Goal: Task Accomplishment & Management: Complete application form

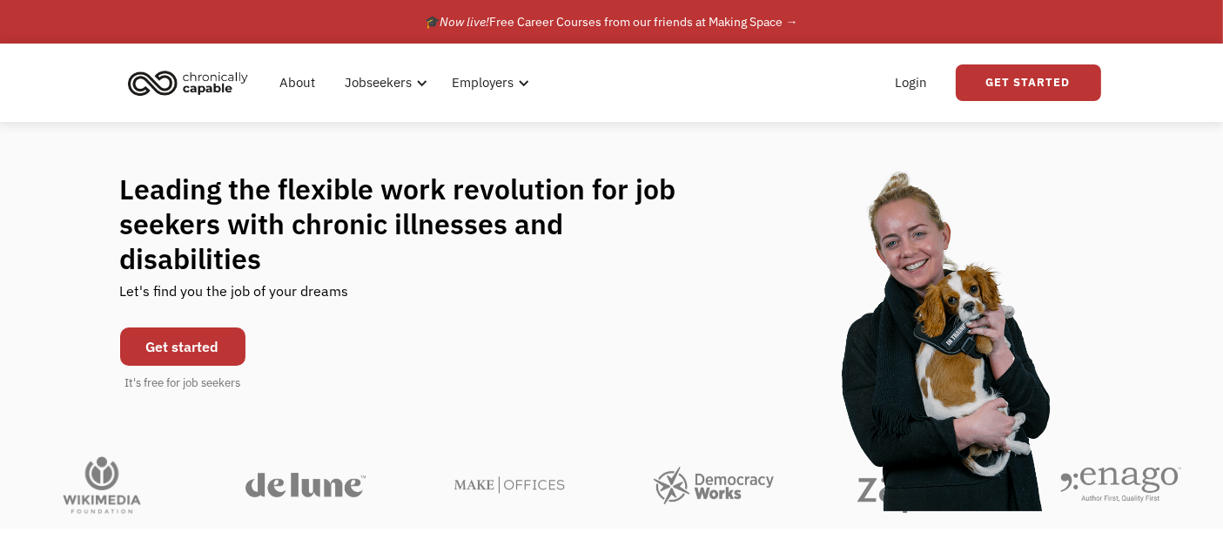
click at [209, 330] on link "Get started" at bounding box center [182, 346] width 125 height 38
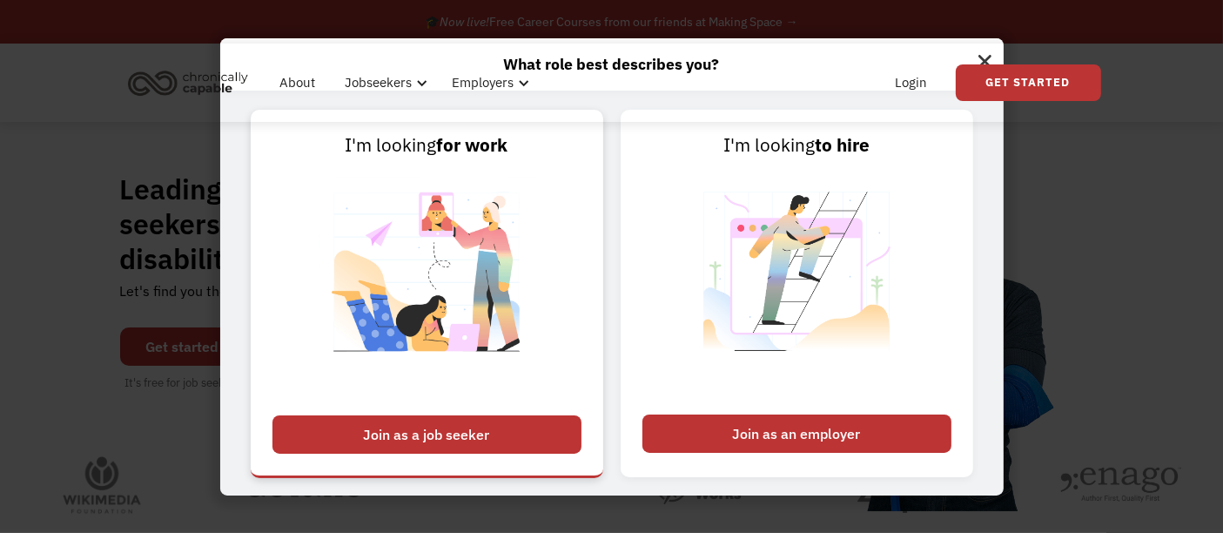
click at [454, 429] on div "Join as a job seeker" at bounding box center [426, 434] width 309 height 38
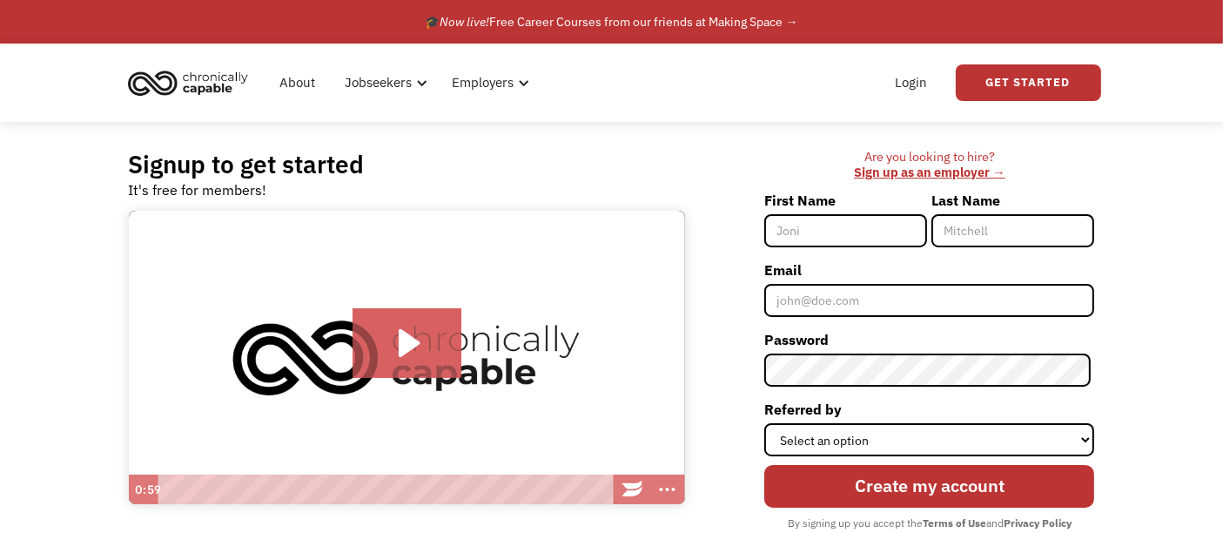
click at [853, 237] on input "First Name" at bounding box center [845, 230] width 163 height 33
type input "Remy"
type input "Kurland"
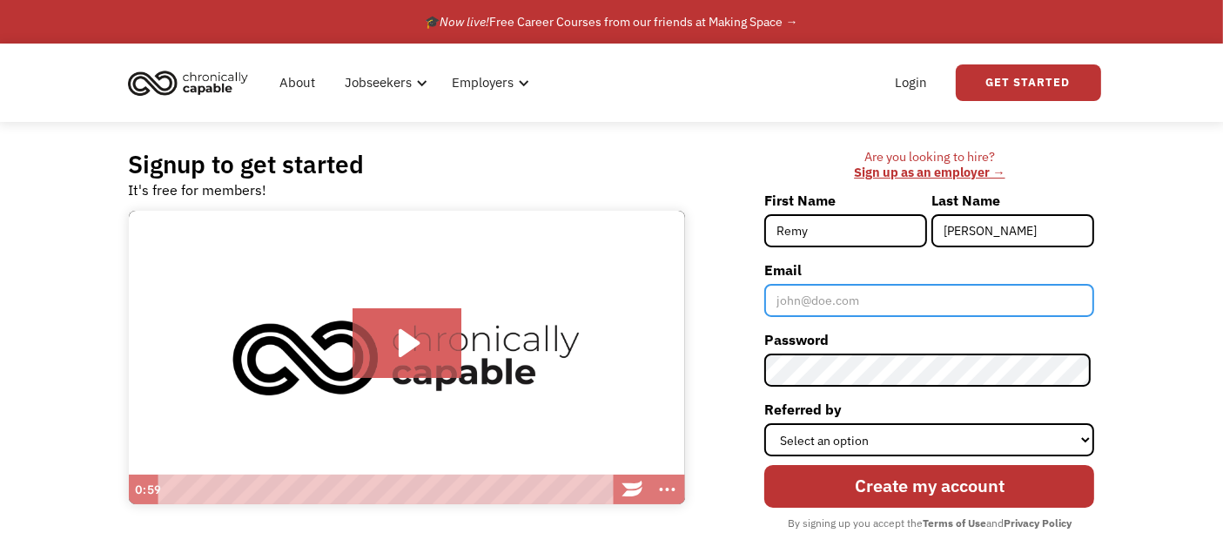
click at [867, 297] on input "Email" at bounding box center [929, 300] width 330 height 33
type input "remyskurland@gmail.com"
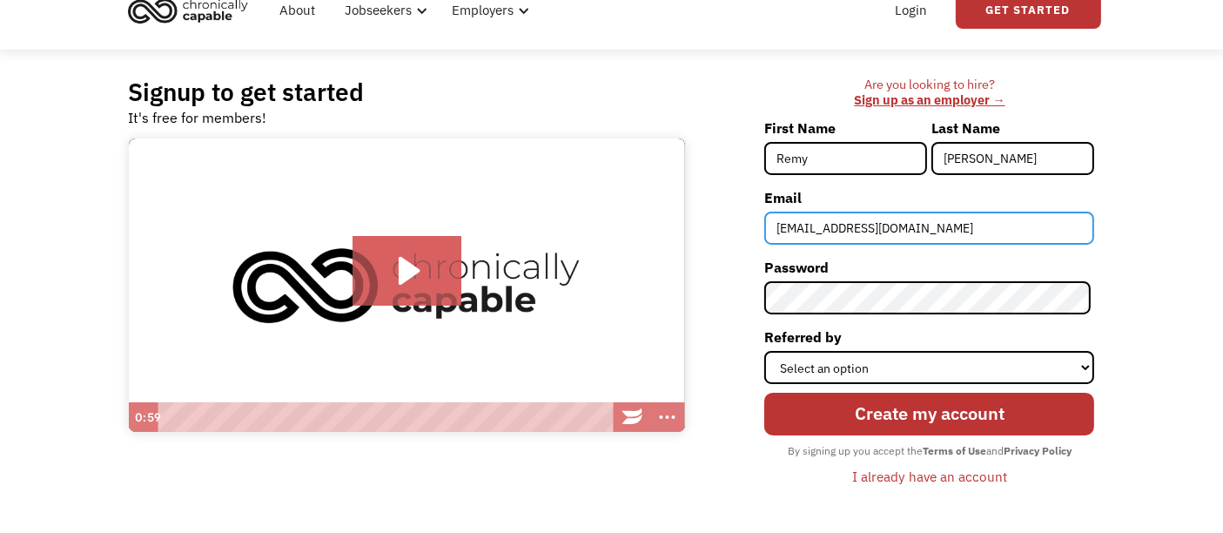
scroll to position [86, 0]
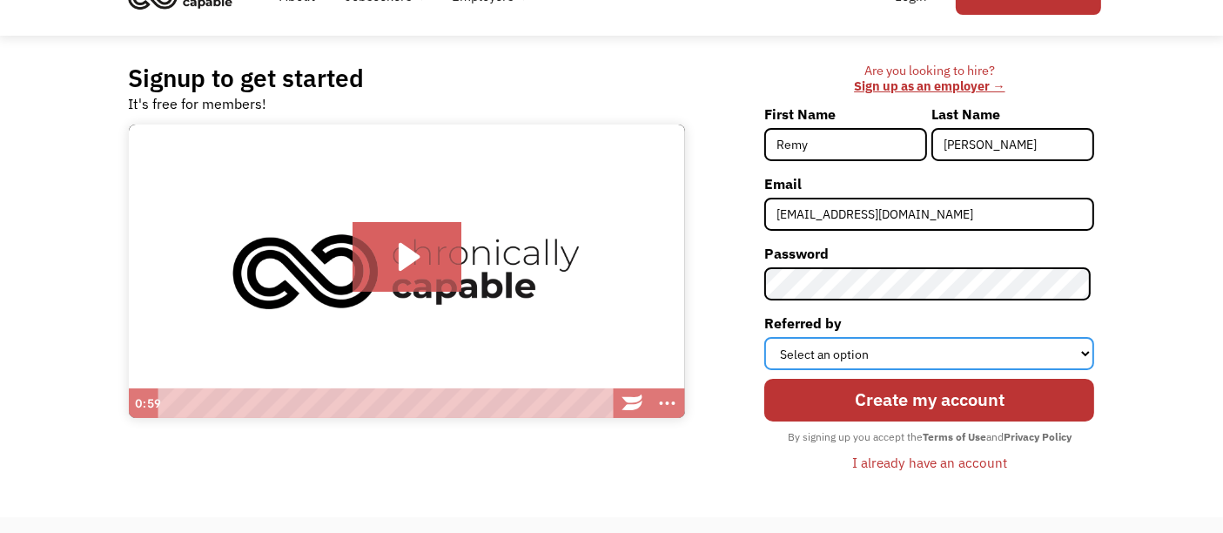
click at [931, 353] on select "Select an option Instagram Facebook Twitter Search Engine News Article Word of …" at bounding box center [929, 353] width 330 height 33
select select "Word of Mouth"
click at [769, 337] on select "Select an option Instagram Facebook Twitter Search Engine News Article Word of …" at bounding box center [929, 353] width 330 height 33
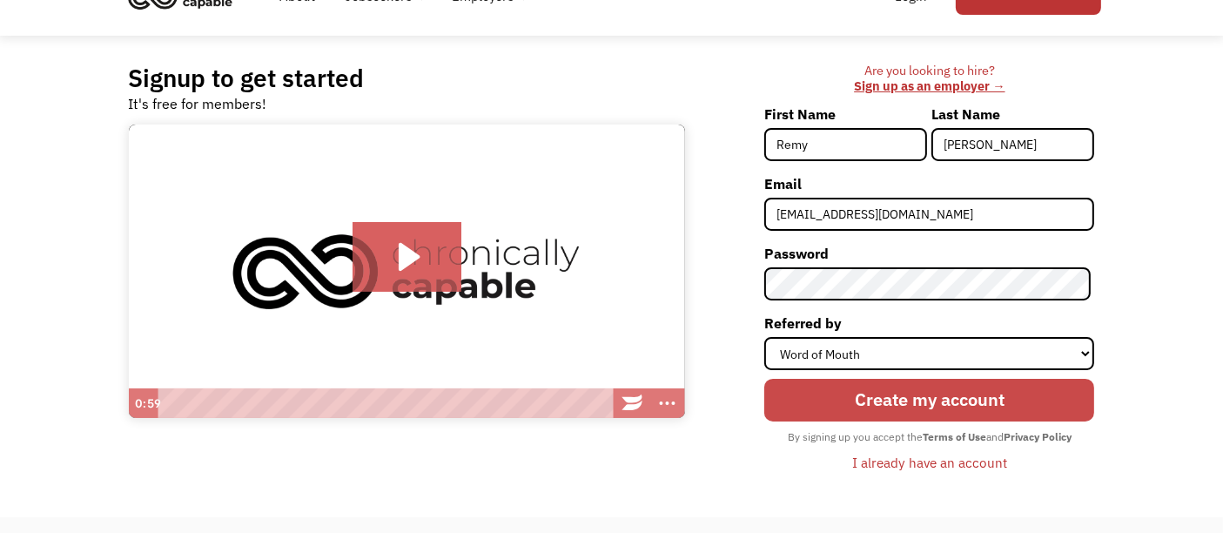
click at [934, 393] on input "Create my account" at bounding box center [929, 400] width 330 height 42
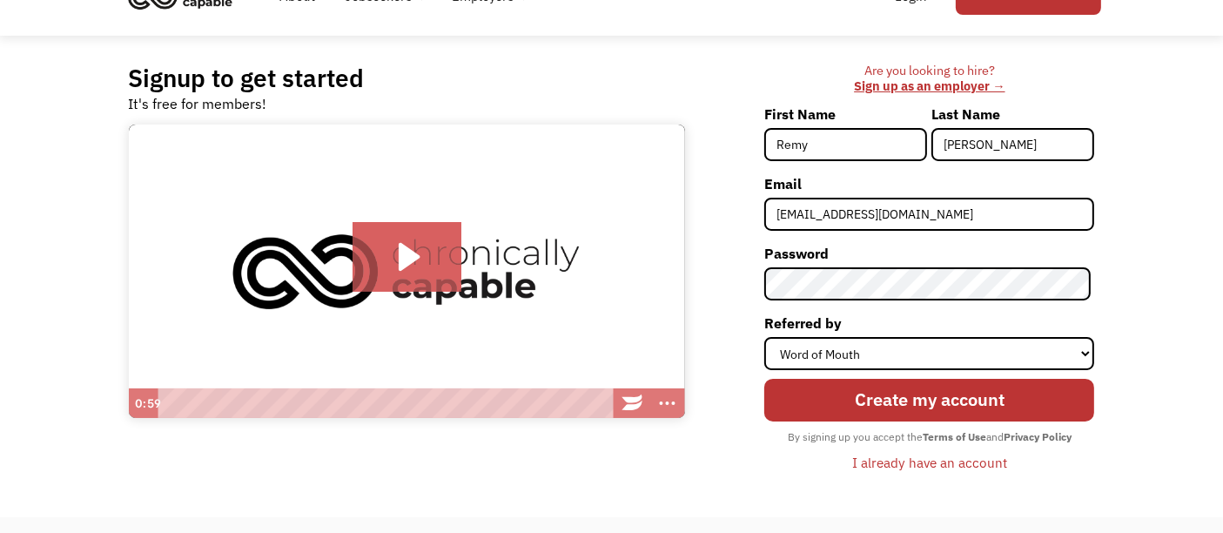
click at [905, 454] on div "I already have an account" at bounding box center [929, 462] width 155 height 21
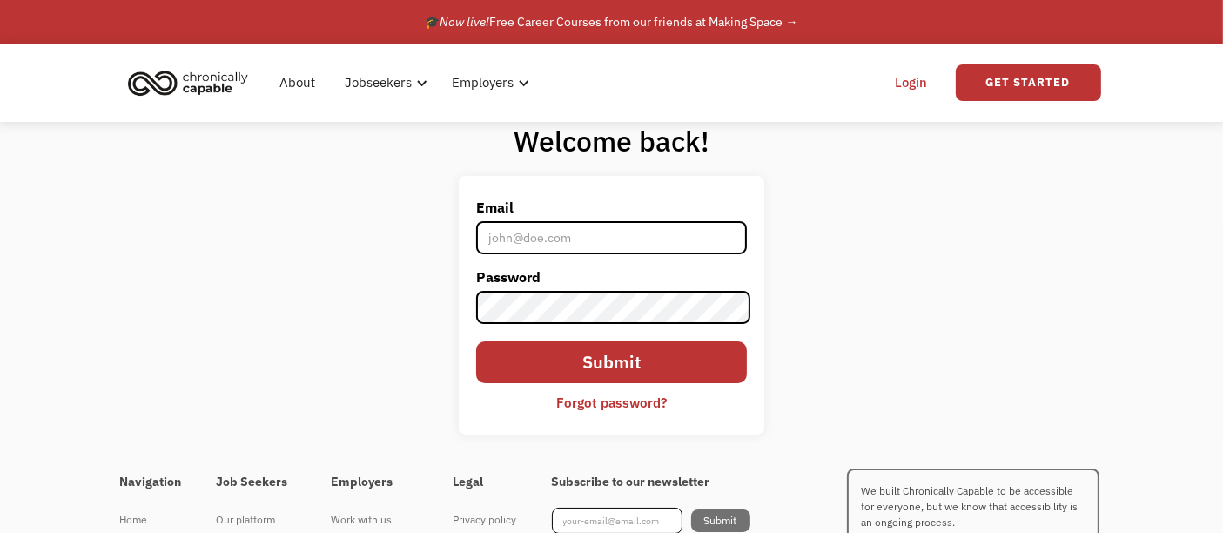
click at [603, 243] on input "Email" at bounding box center [611, 237] width 271 height 33
click at [587, 402] on div "Forgot password?" at bounding box center [611, 402] width 111 height 21
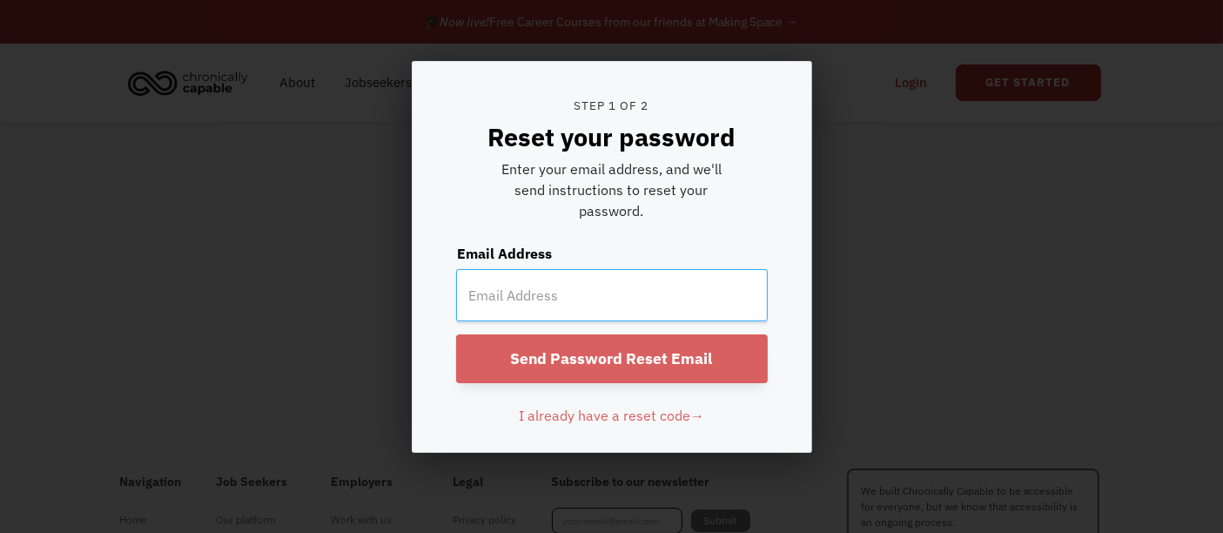
click at [549, 296] on input "email" at bounding box center [612, 295] width 312 height 52
type input "[EMAIL_ADDRESS][DOMAIN_NAME]"
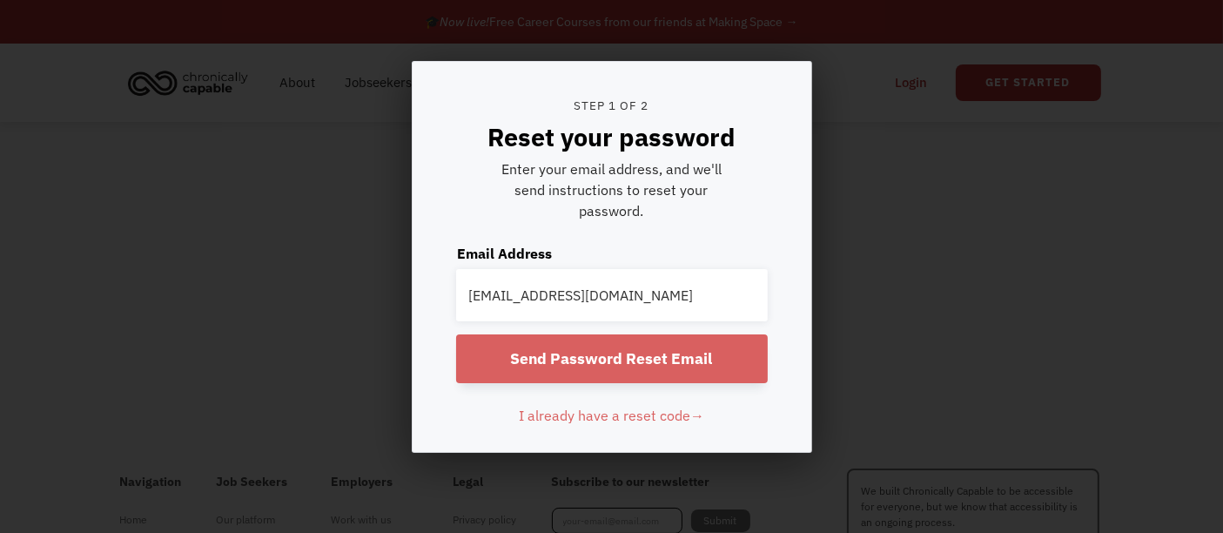
click at [607, 361] on input "Send Password Reset Email" at bounding box center [612, 358] width 312 height 49
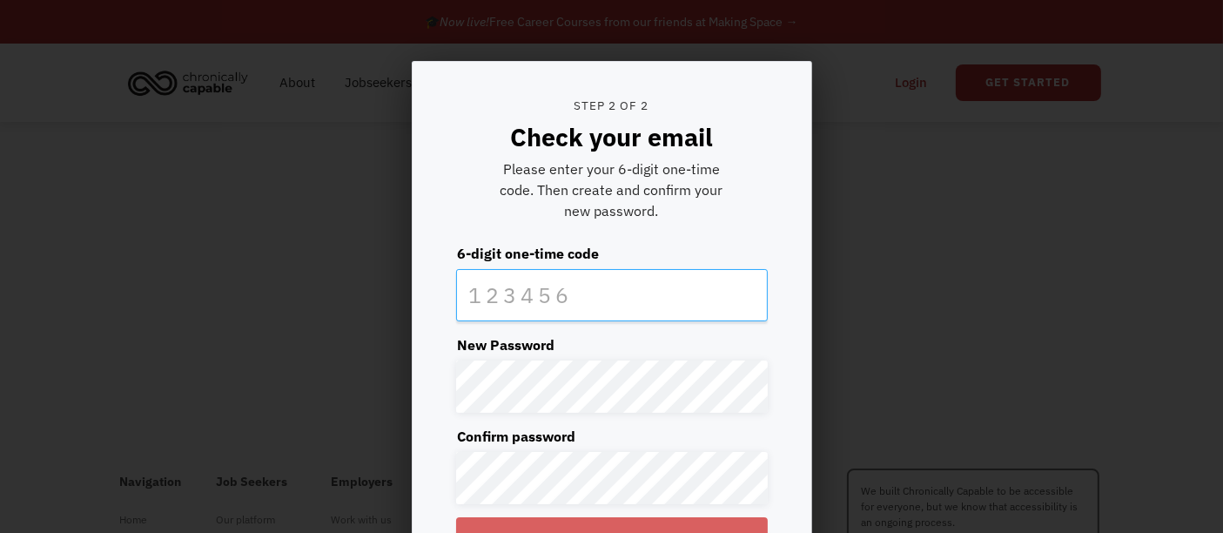
click at [589, 299] on input "text" at bounding box center [612, 295] width 312 height 52
type input "899577"
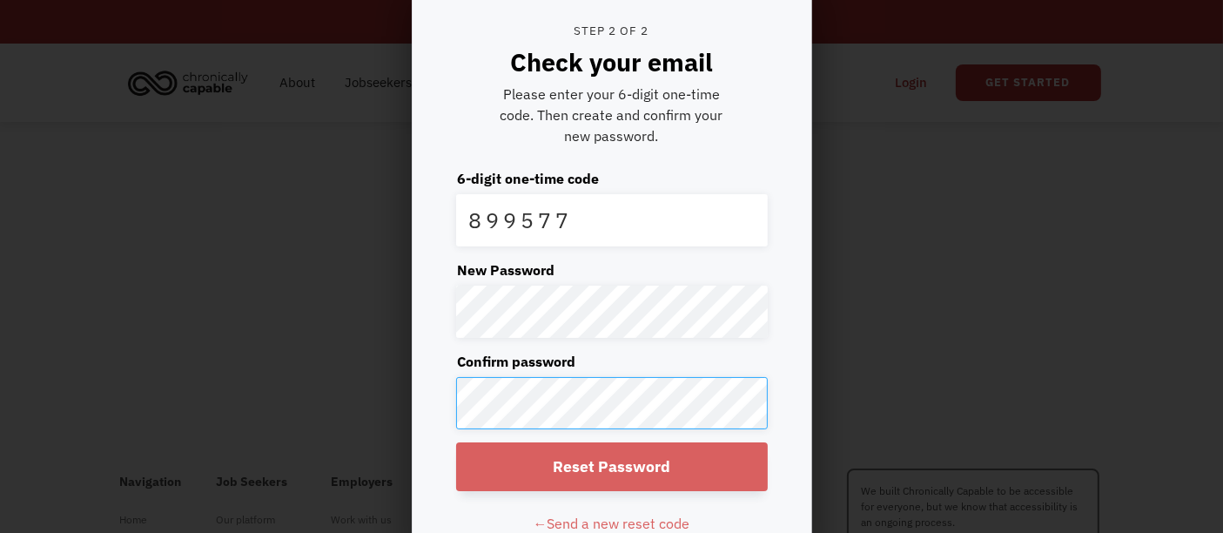
scroll to position [82, 0]
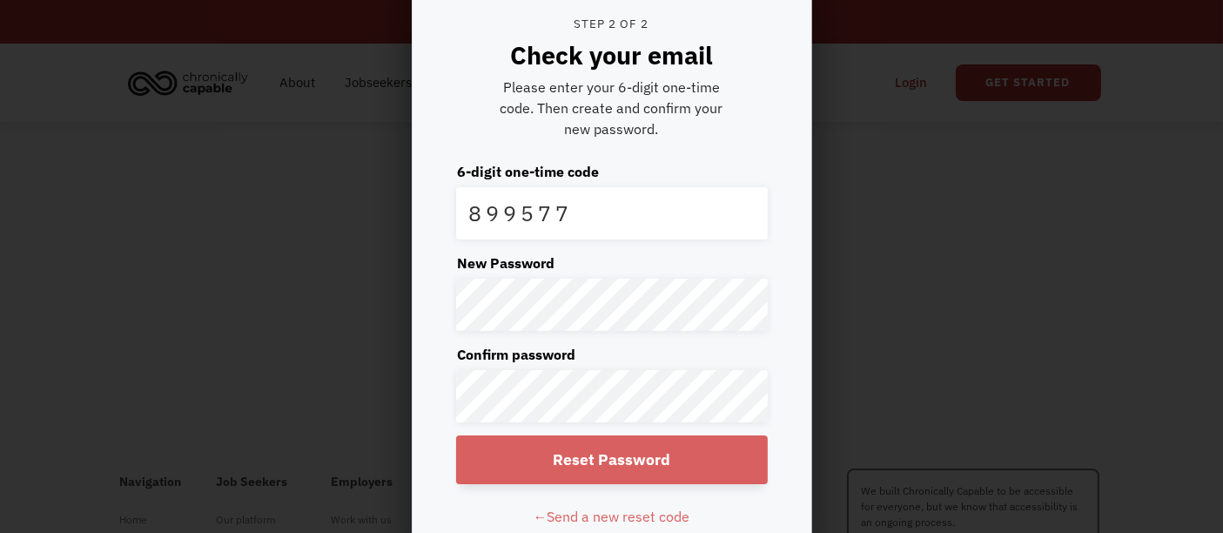
click at [665, 459] on input "Reset Password" at bounding box center [612, 459] width 312 height 49
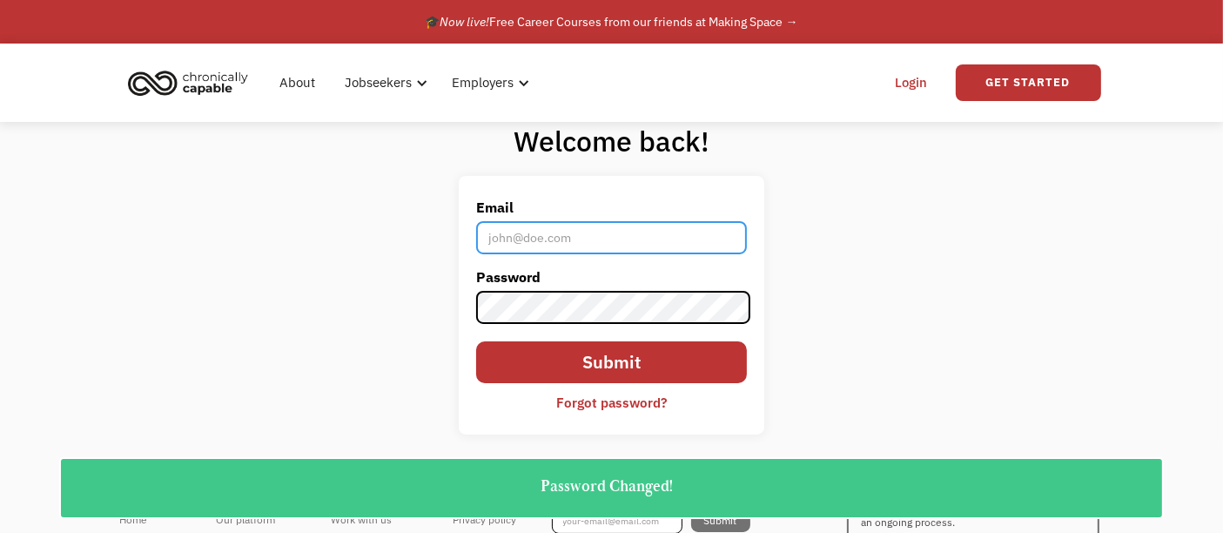
click at [693, 229] on input "Email" at bounding box center [611, 237] width 271 height 33
type input "[EMAIL_ADDRESS][DOMAIN_NAME]"
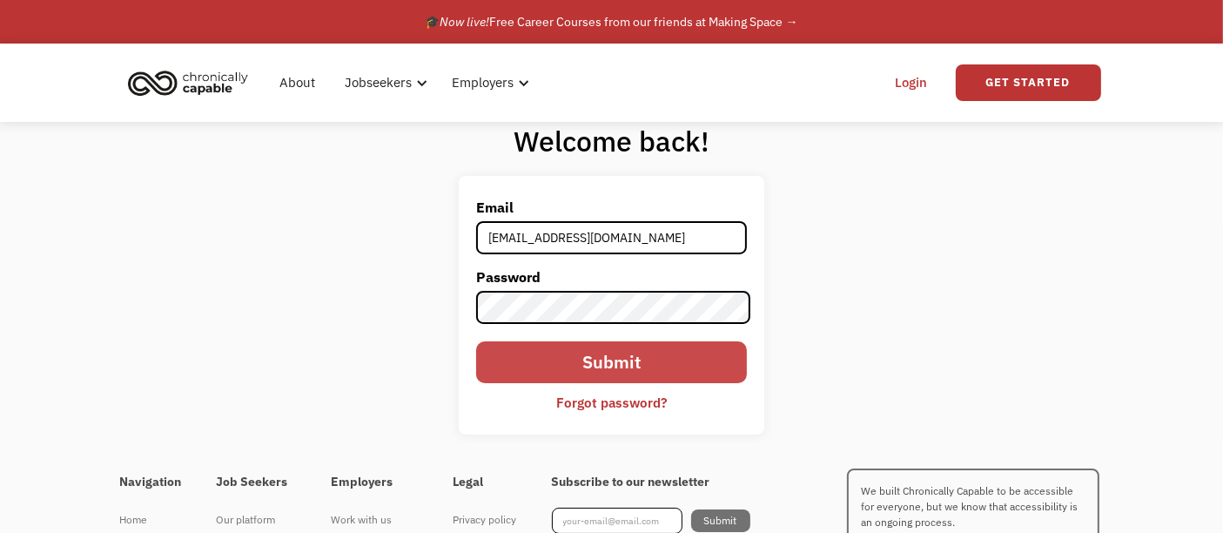
click at [631, 366] on input "Submit" at bounding box center [611, 362] width 271 height 42
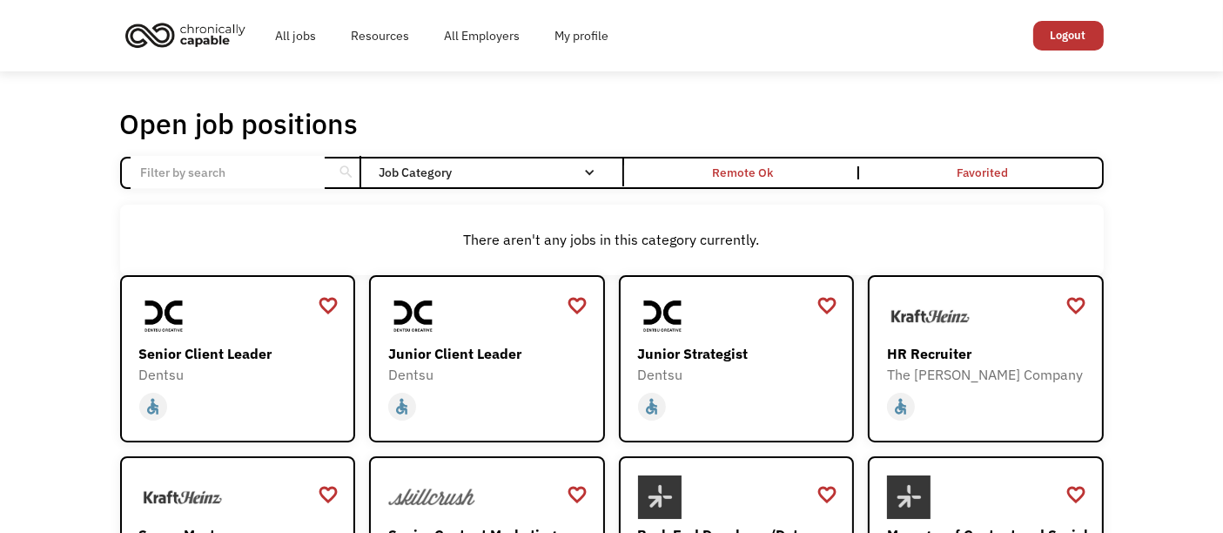
click at [291, 173] on input "Email Form" at bounding box center [228, 172] width 194 height 33
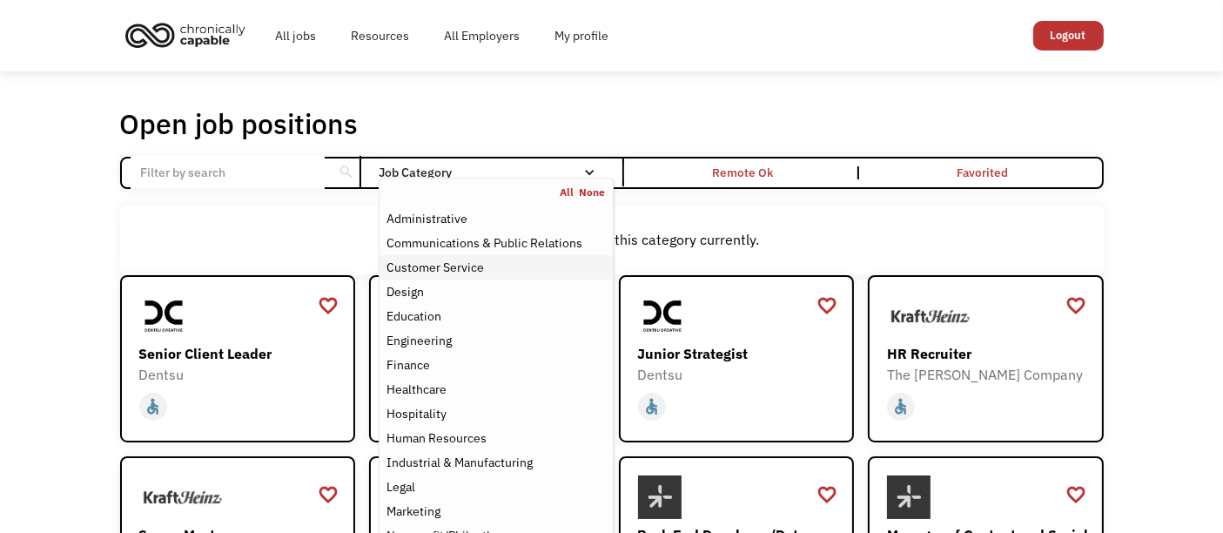
click at [453, 259] on div "Customer Service" at bounding box center [436, 267] width 98 height 21
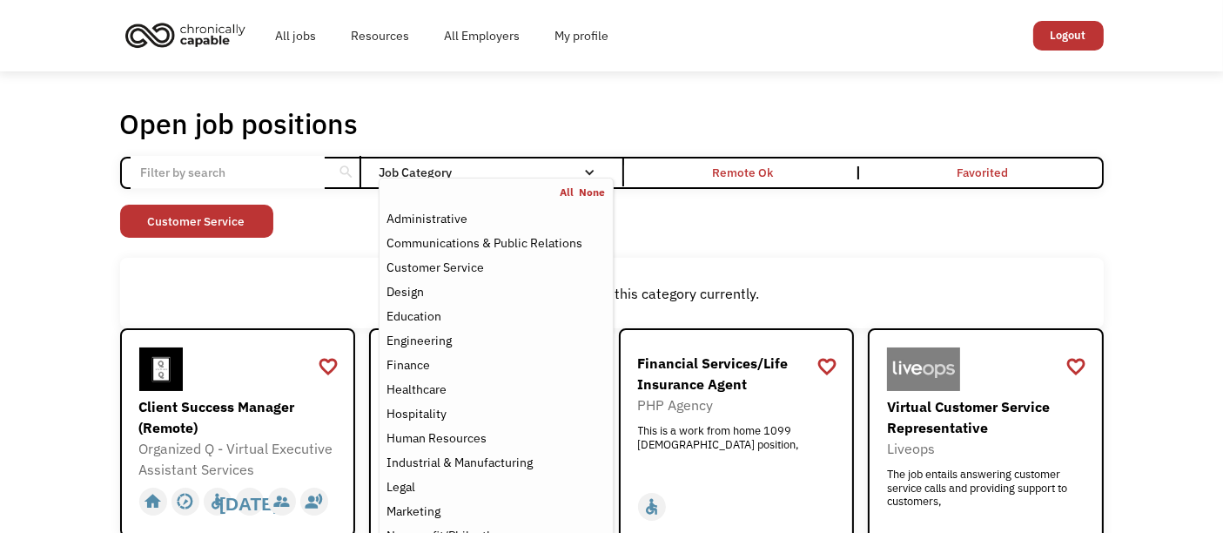
click at [6, 319] on div "Open job positions You have X liked items Search search Filter by category Admi…" at bounding box center [611, 345] width 1223 height 549
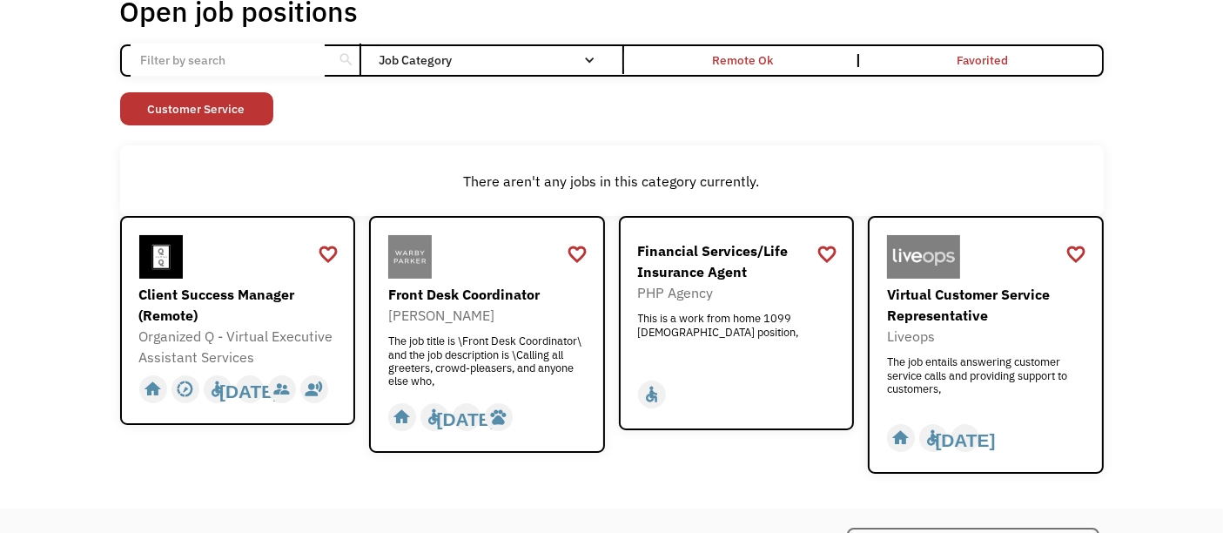
scroll to position [116, 0]
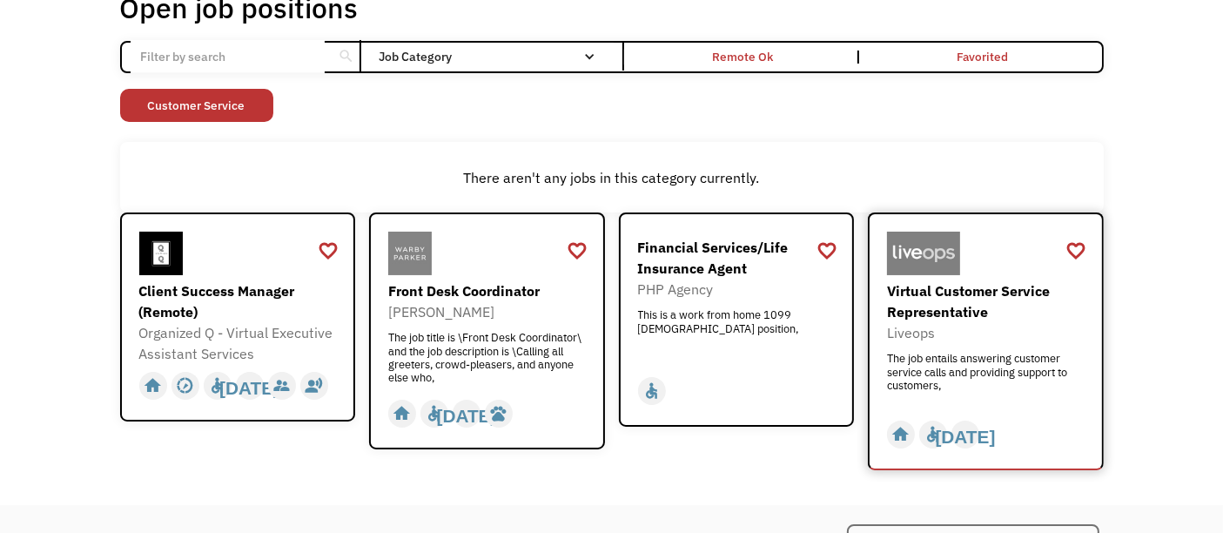
click at [958, 290] on div "Virtual Customer Service Representative" at bounding box center [988, 301] width 202 height 42
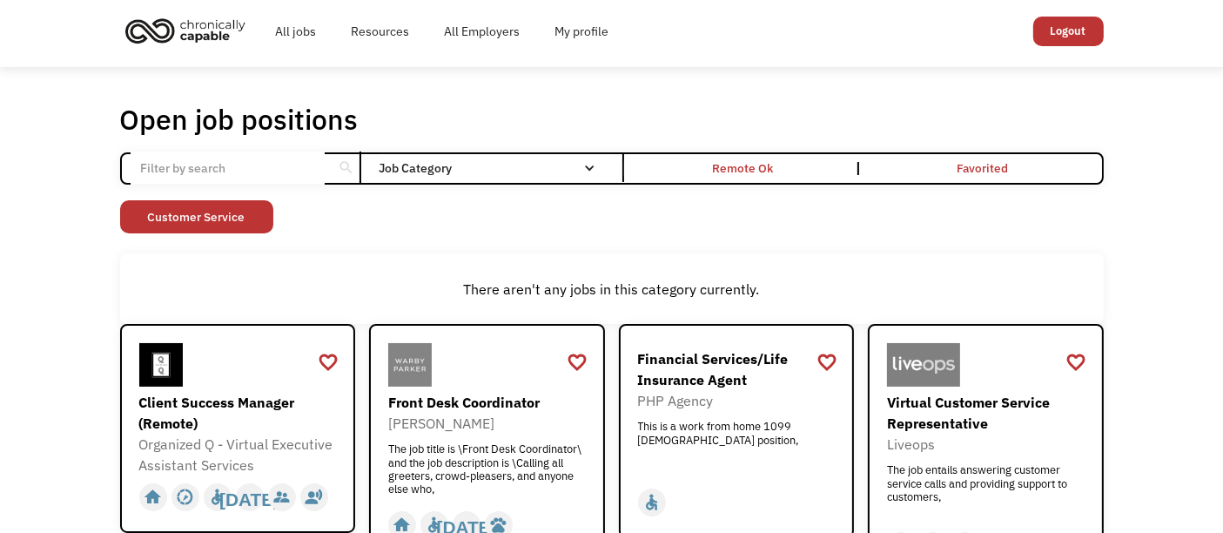
scroll to position [0, 0]
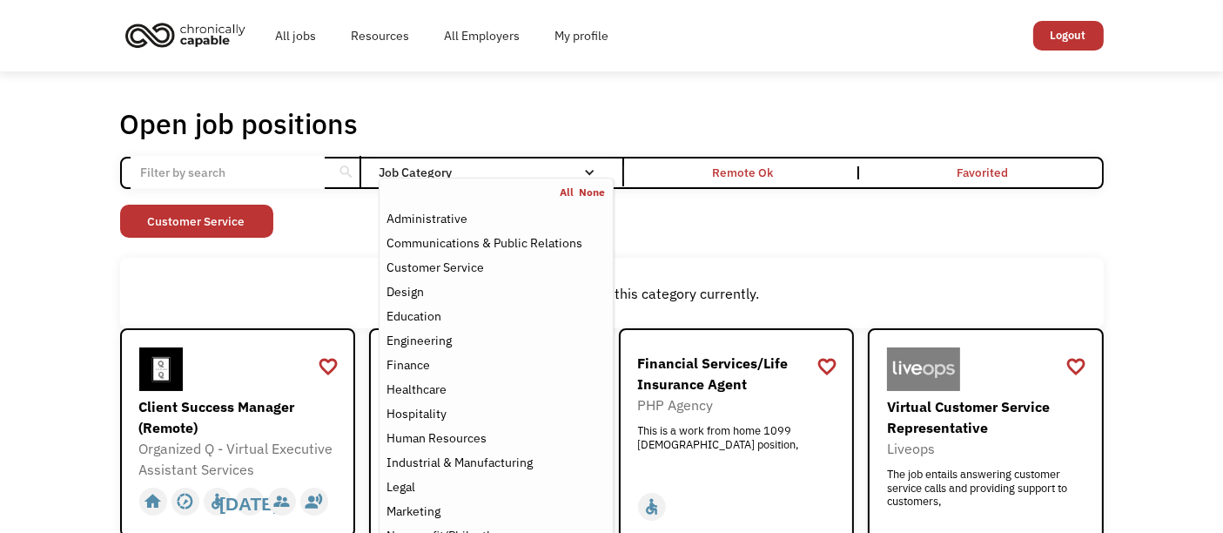
click at [568, 190] on link "All" at bounding box center [570, 192] width 19 height 14
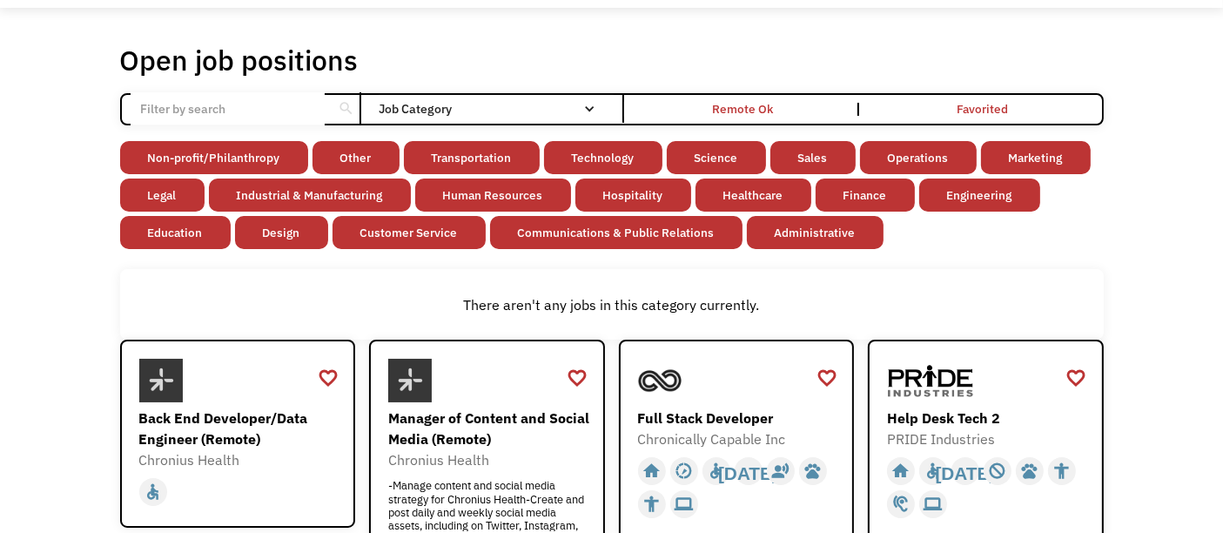
scroll to position [38, 0]
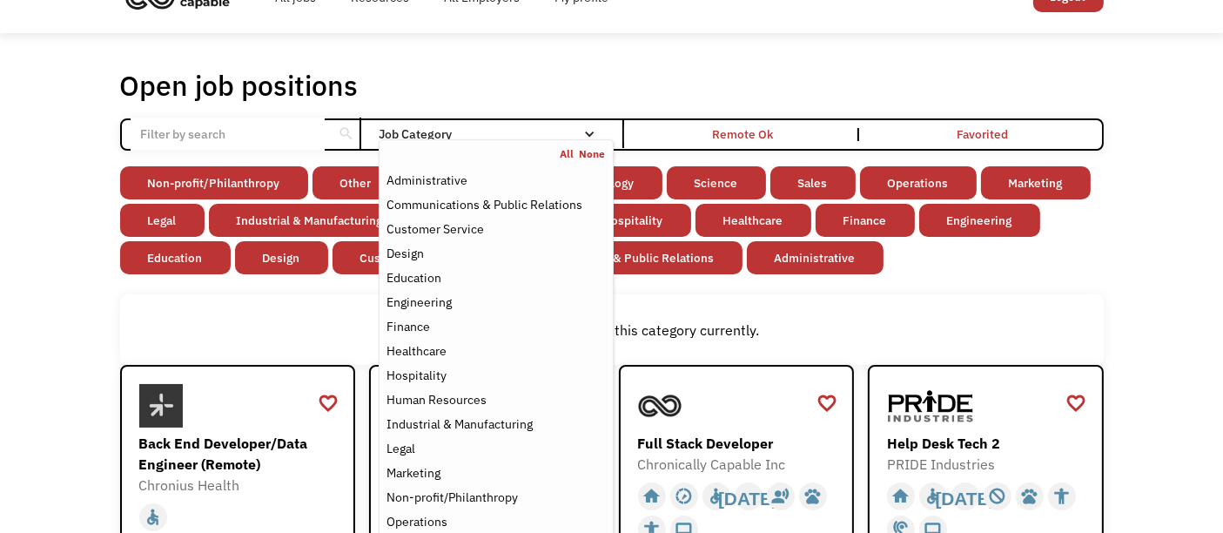
click at [599, 137] on div "Job Category" at bounding box center [496, 134] width 234 height 12
click at [594, 143] on nav "All None Administrative Communications & Public Relations Customer Service Desi…" at bounding box center [496, 401] width 234 height 524
click at [593, 157] on link "None" at bounding box center [593, 154] width 26 height 14
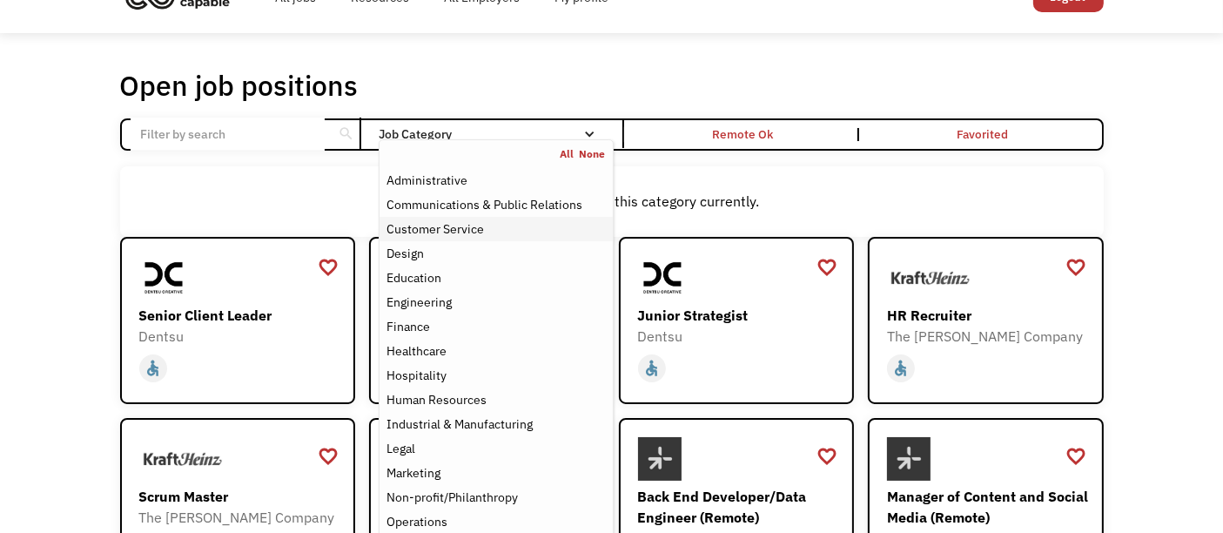
click at [467, 225] on div "Customer Service" at bounding box center [436, 229] width 98 height 21
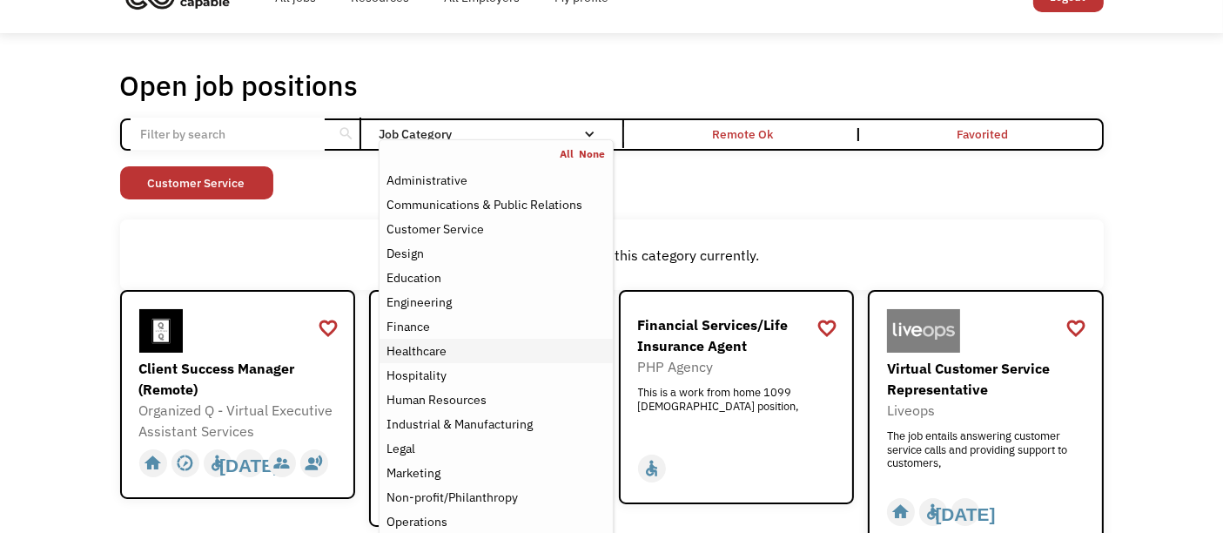
click at [436, 341] on div "Healthcare" at bounding box center [417, 350] width 60 height 21
click at [488, 189] on div "Administrative" at bounding box center [496, 180] width 219 height 21
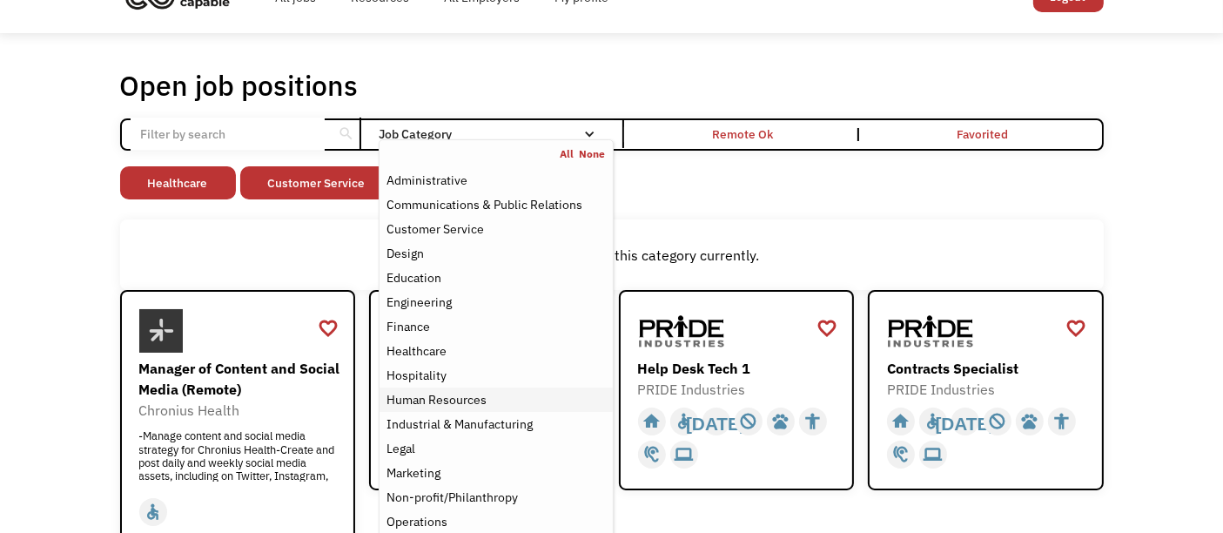
click at [465, 396] on div "Human Resources" at bounding box center [437, 399] width 100 height 21
click at [457, 350] on div "Healthcare" at bounding box center [496, 350] width 219 height 21
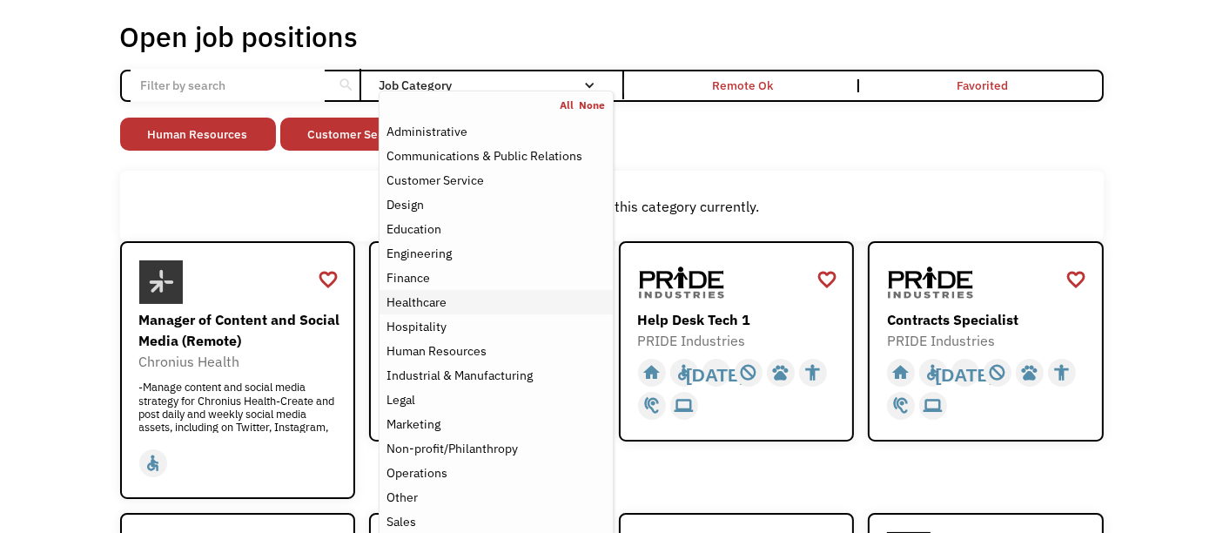
scroll to position [366, 0]
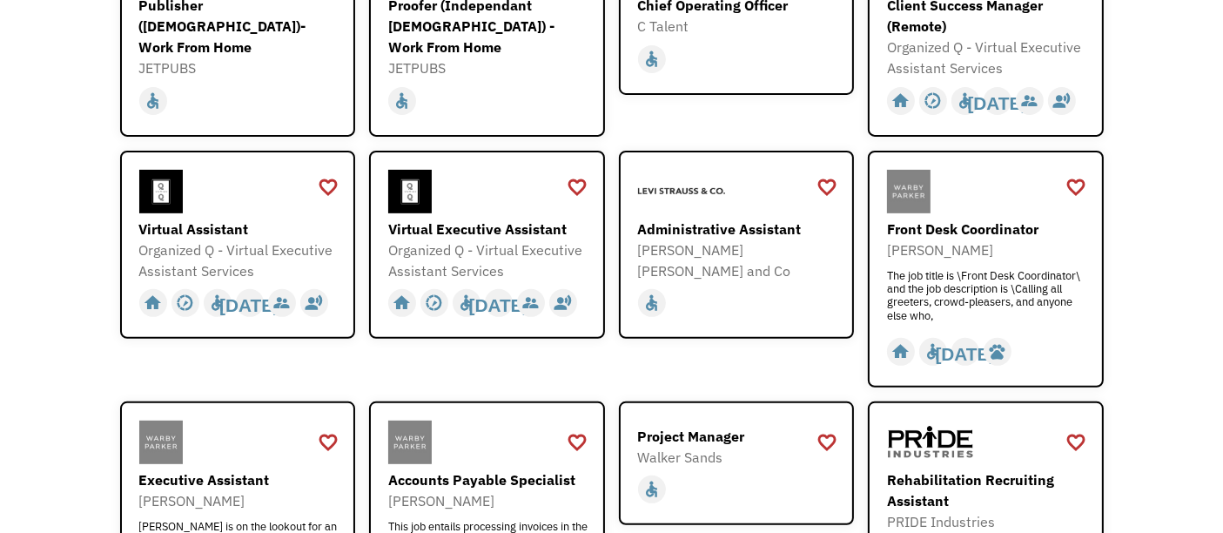
scroll to position [676, 0]
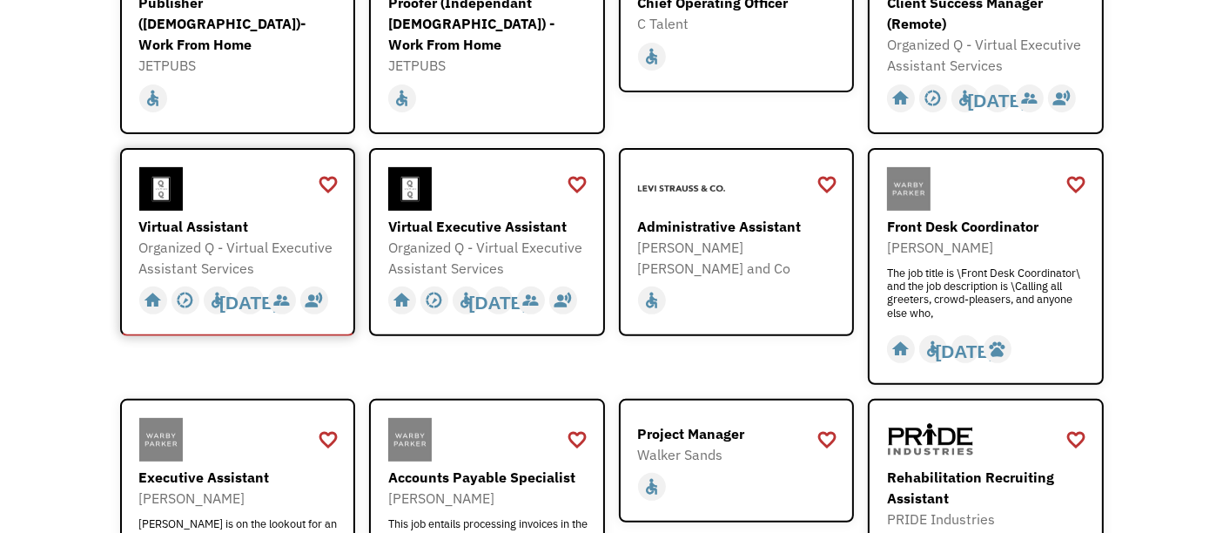
click at [201, 226] on div "Virtual Assistant" at bounding box center [240, 226] width 202 height 21
click at [62, 219] on div "Open job positions You have X liked items Search search Filter by category Admi…" at bounding box center [611, 365] width 1223 height 1938
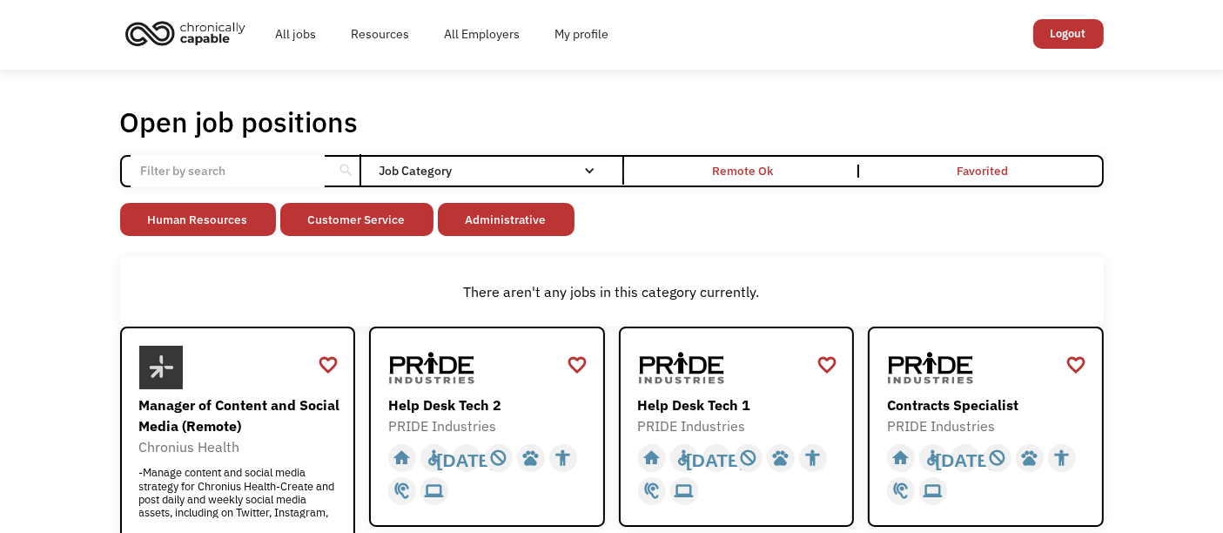
scroll to position [0, 0]
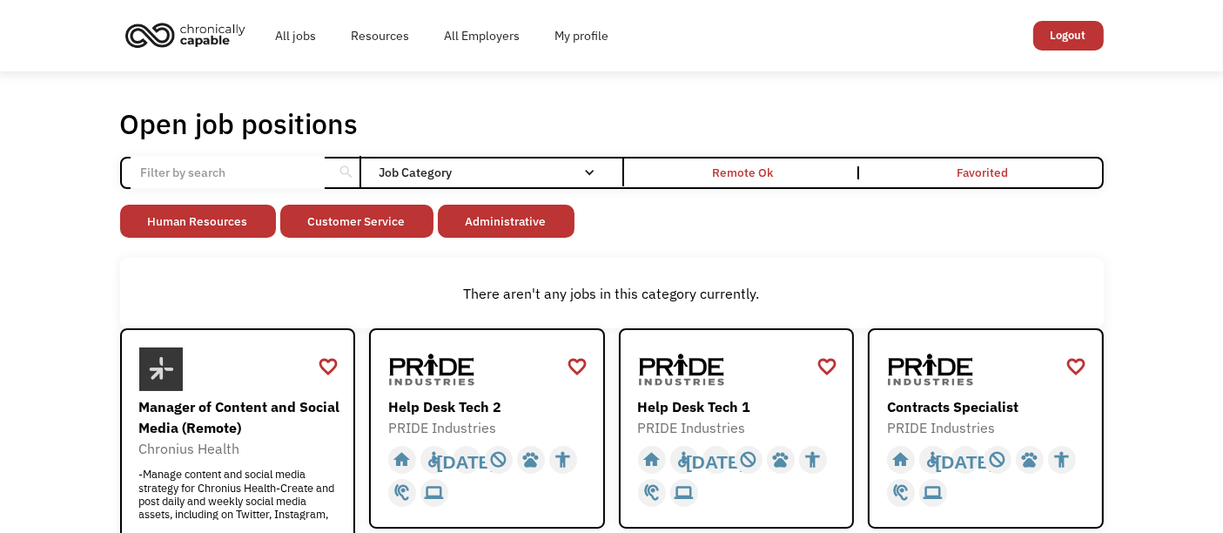
click at [1066, 37] on link "Logout" at bounding box center [1068, 36] width 71 height 30
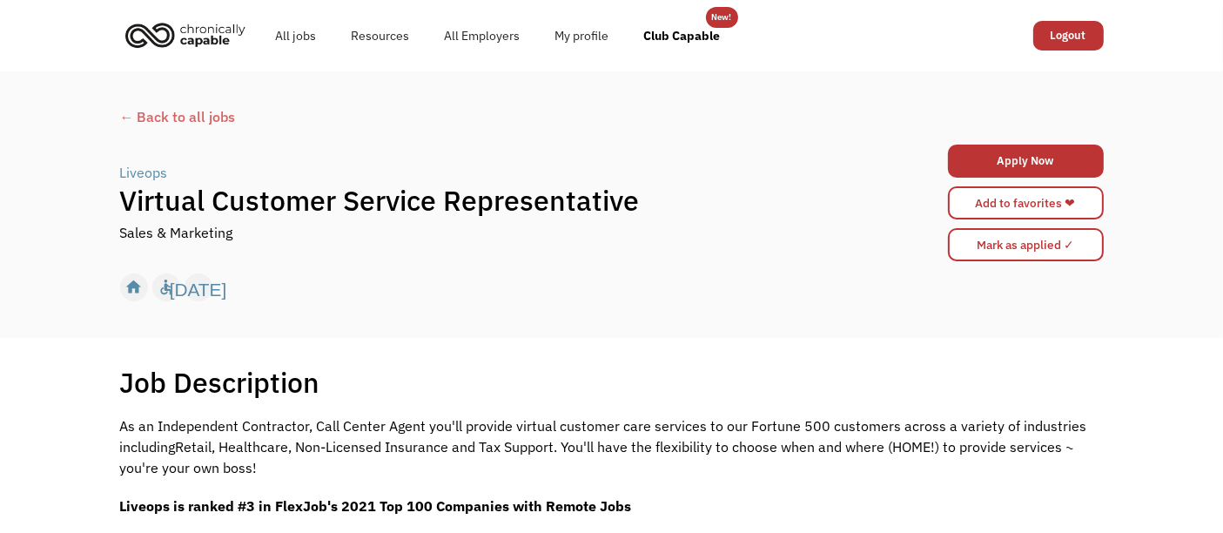
click at [540, 392] on div "Job Description Filter using keywords Search" at bounding box center [612, 382] width 984 height 35
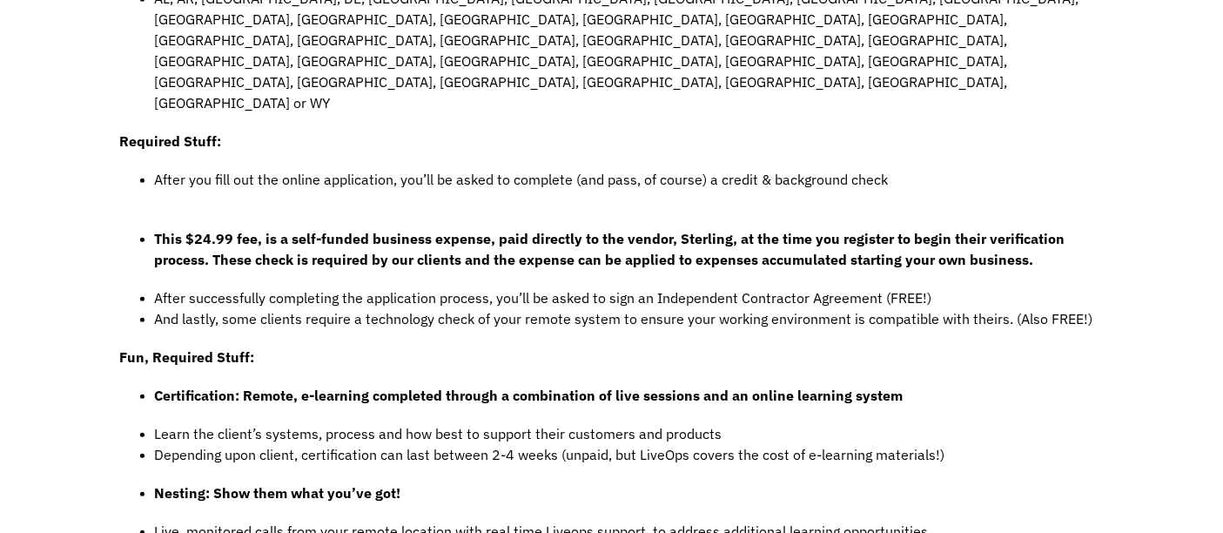
scroll to position [1121, 0]
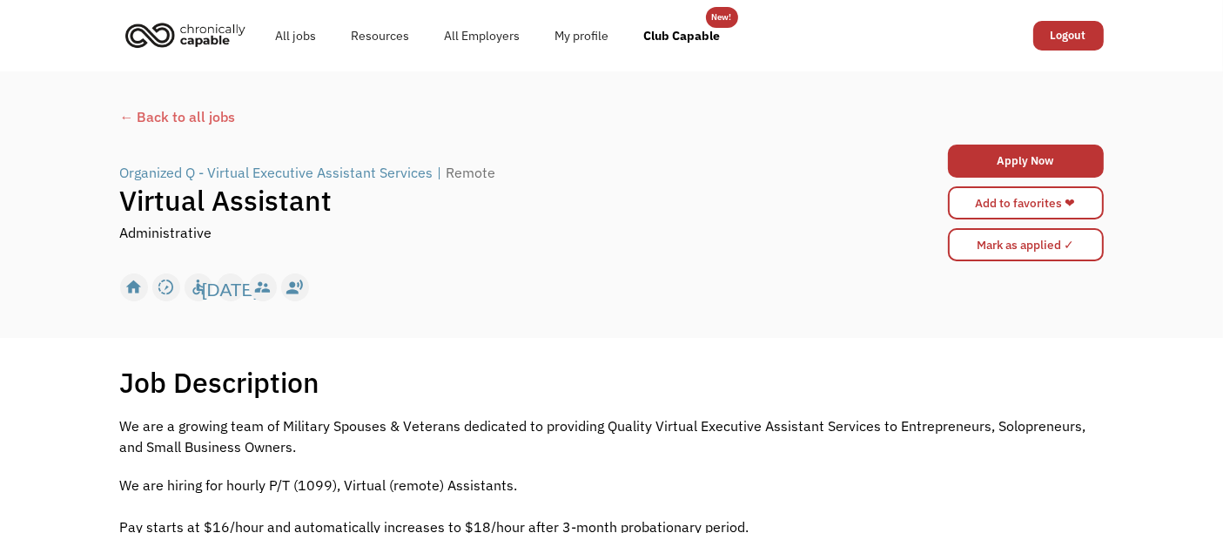
click at [0, 287] on div "← Back to all jobs Organized Q - Virtual Executive Assistant Services | Remote …" at bounding box center [611, 204] width 1223 height 266
